Goal: Information Seeking & Learning: Learn about a topic

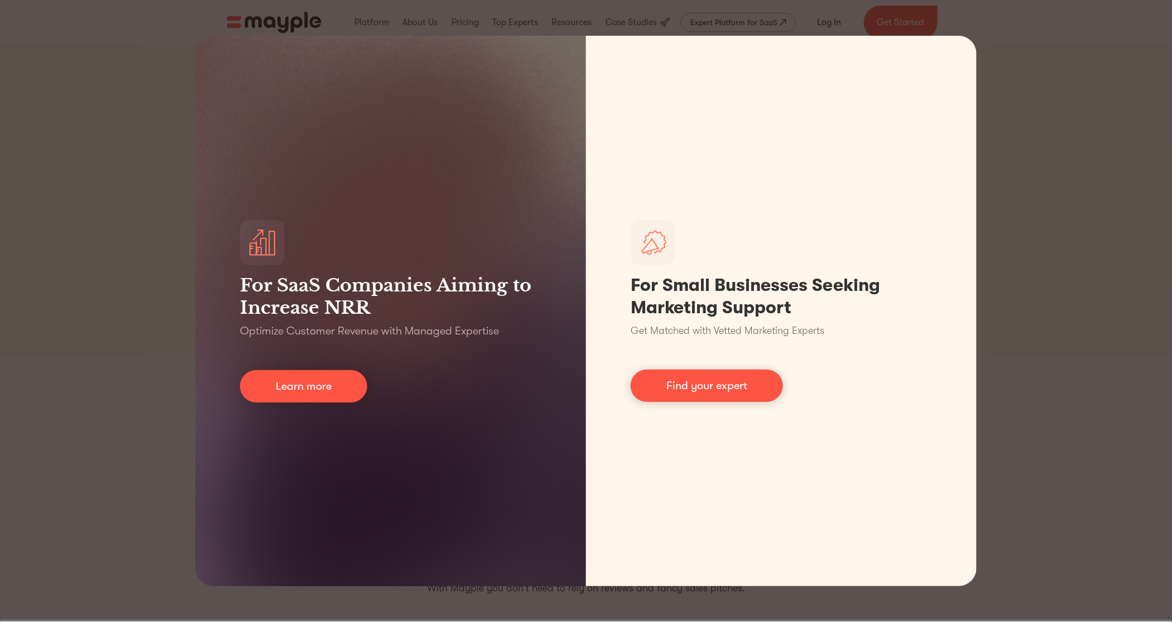
click at [143, 250] on div "For SaaS Companies Aiming to Increase NRR Optimize Customer Revenue with Manage…" at bounding box center [586, 311] width 1172 height 622
click at [122, 206] on div "For SaaS Companies Aiming to Increase NRR Optimize Customer Revenue with Manage…" at bounding box center [586, 311] width 1172 height 622
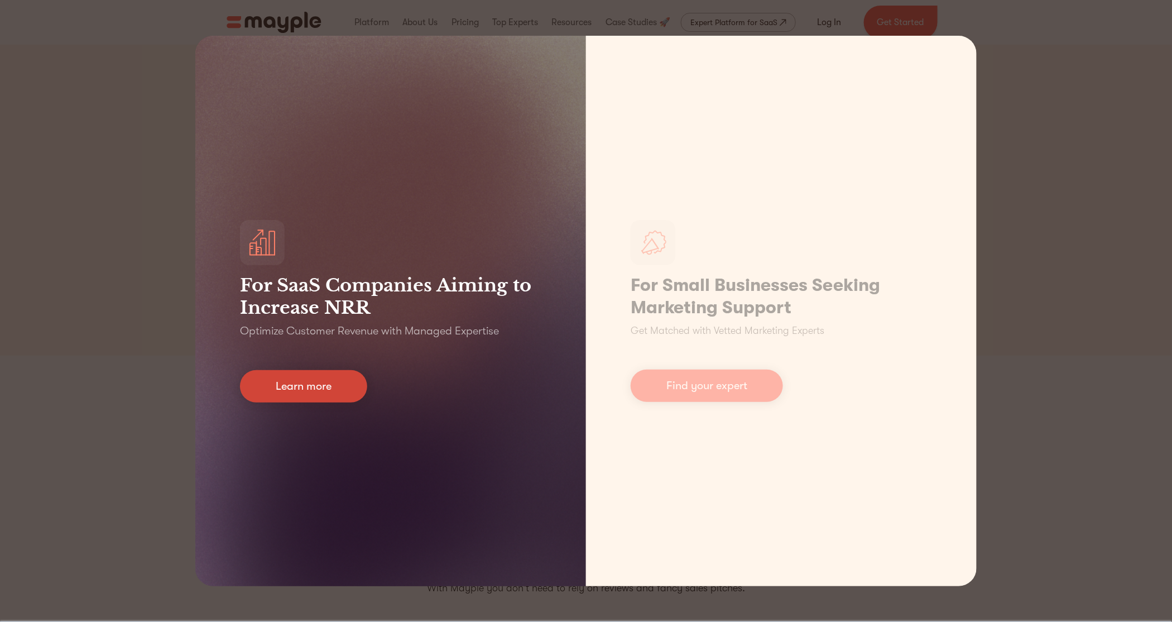
click at [309, 396] on link "Learn more" at bounding box center [303, 386] width 127 height 32
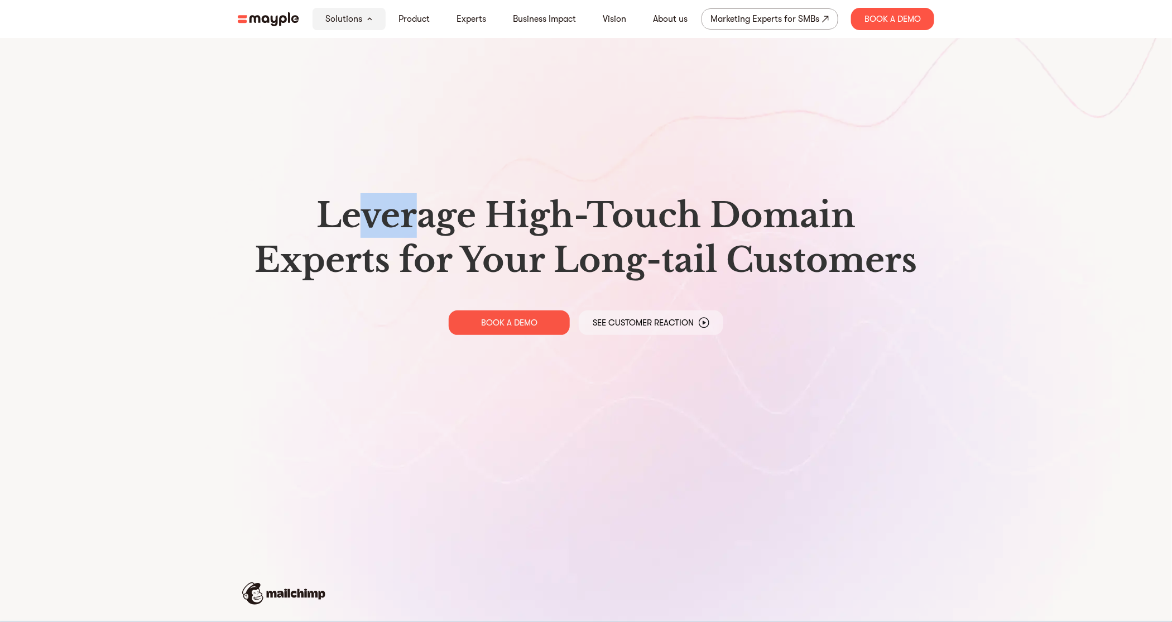
click at [422, 213] on h1 "Leverage High-Touch Domain Experts for Your Long-tail Customers" at bounding box center [586, 237] width 678 height 89
click at [282, 15] on img at bounding box center [268, 19] width 61 height 14
click at [817, 21] on div "Marketing Experts for SMBs" at bounding box center [765, 19] width 109 height 16
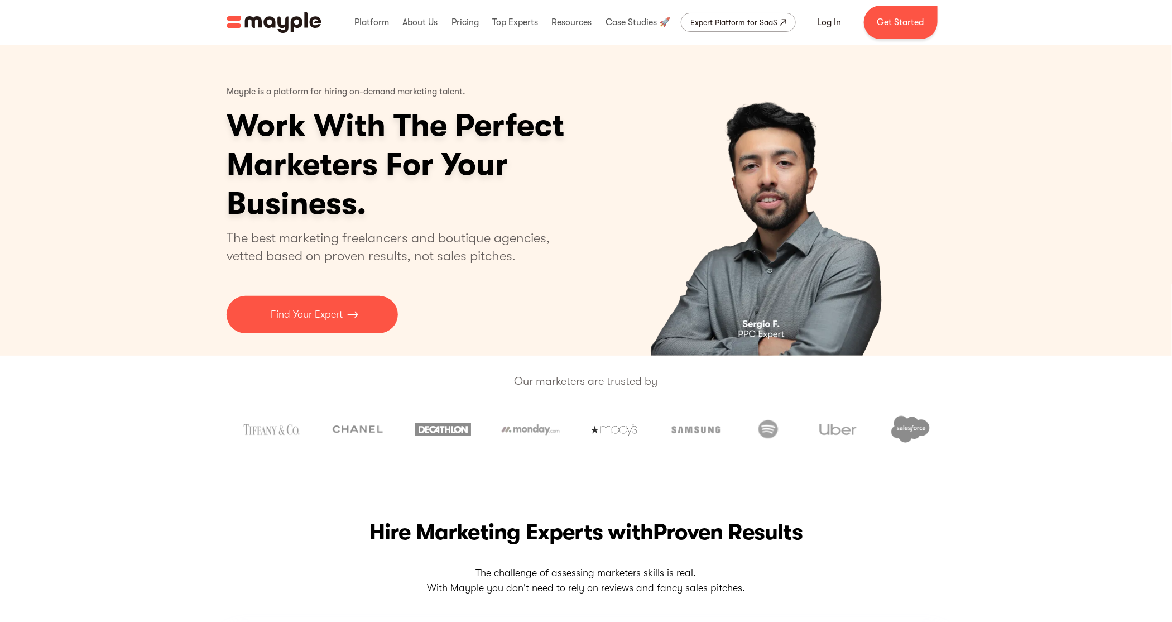
drag, startPoint x: 320, startPoint y: 142, endPoint x: 405, endPoint y: 155, distance: 86.4
click at [340, 144] on h1 "Work With The Perfect Marketers For Your Business." at bounding box center [439, 164] width 424 height 117
click at [464, 163] on h1 "Work With The Perfect Marketers For Your Business." at bounding box center [439, 164] width 424 height 117
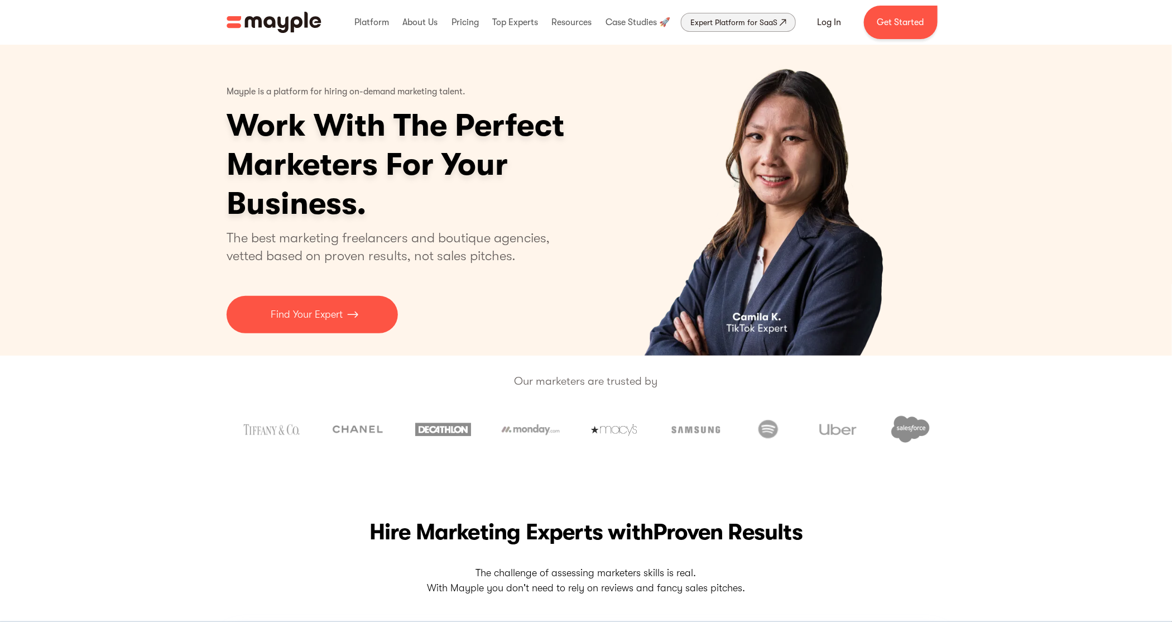
click at [729, 21] on div "Expert Platform for SaaS" at bounding box center [733, 22] width 87 height 13
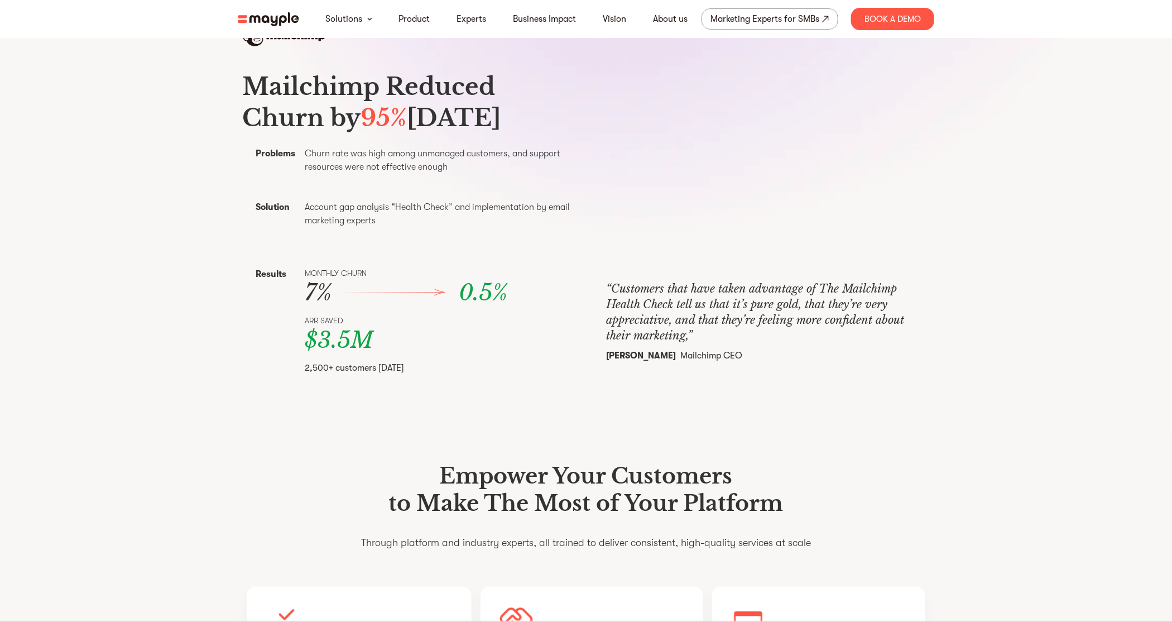
scroll to position [167, 0]
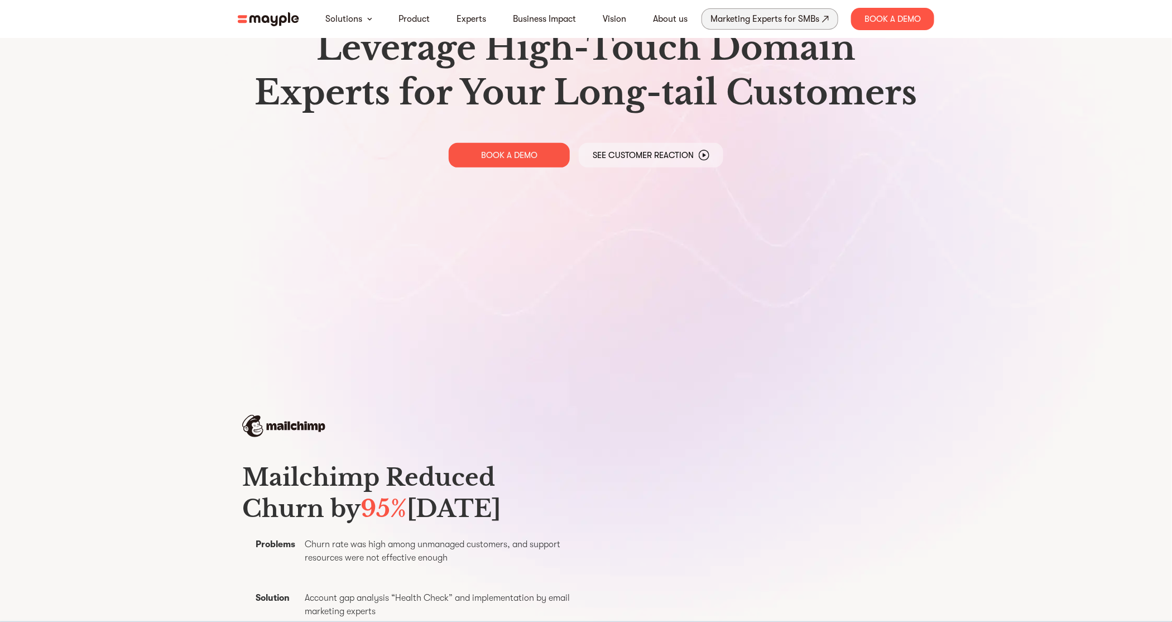
click at [768, 24] on div "Marketing Experts for SMBs" at bounding box center [765, 19] width 109 height 16
